Goal: Check status: Check status

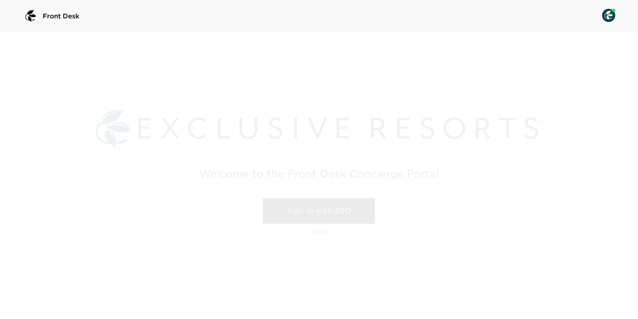
click at [299, 208] on link "Sign in with SSO" at bounding box center [319, 210] width 112 height 25
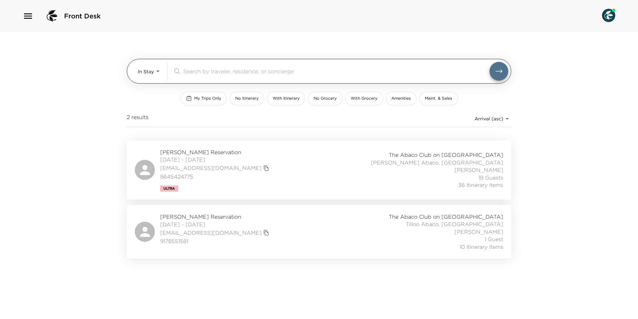
click at [160, 69] on body "Front Desk In Stay In-Stay ​ My Trips Only No Itinerary With Itinerary No Groce…" at bounding box center [319, 159] width 638 height 319
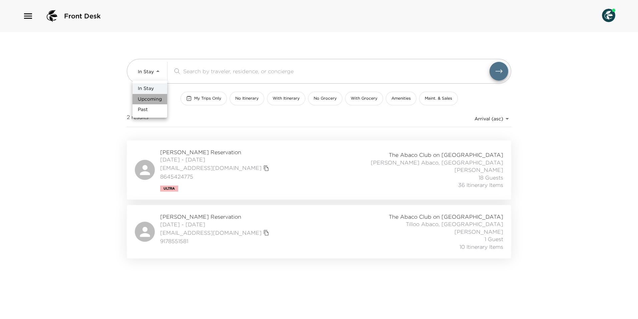
click at [165, 101] on li "Upcoming" at bounding box center [150, 99] width 35 height 11
type input "Upcoming"
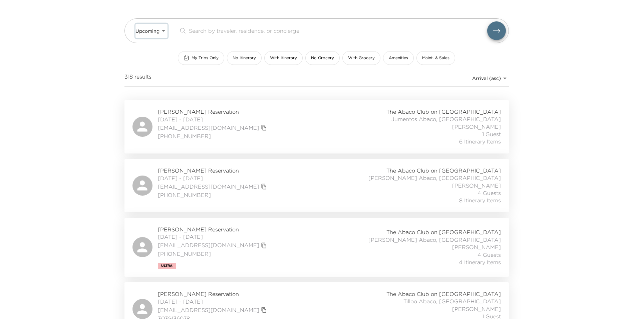
scroll to position [33, 0]
